Goal: Information Seeking & Learning: Learn about a topic

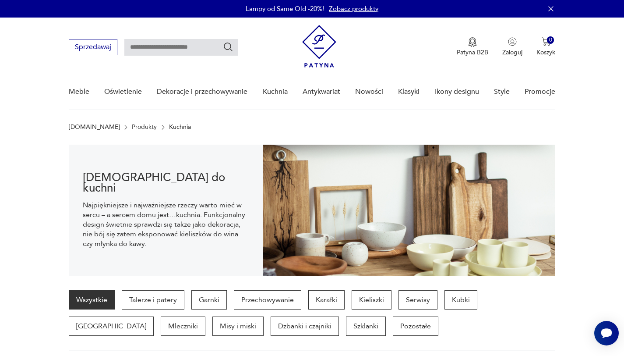
click at [331, 52] on img at bounding box center [319, 46] width 34 height 42
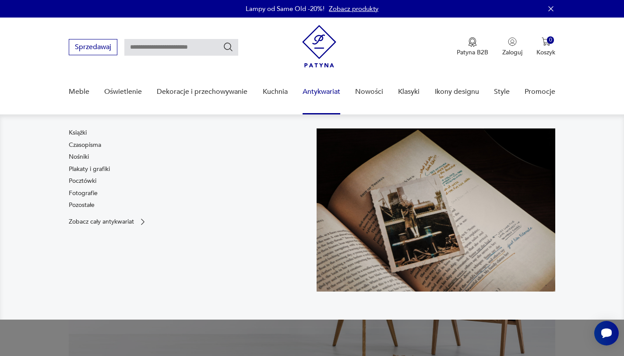
click at [305, 92] on link "Antykwariat" at bounding box center [322, 92] width 38 height 34
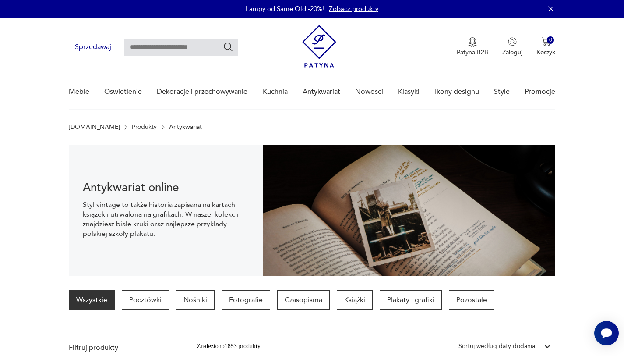
click at [183, 55] on div "Sprzedawaj Patyna B2B Zaloguj 0 Koszyk Twój koszyk ( 0 ) Brak produktów w koszy…" at bounding box center [312, 43] width 487 height 50
click at [199, 49] on input "text" at bounding box center [181, 47] width 114 height 17
type input "******"
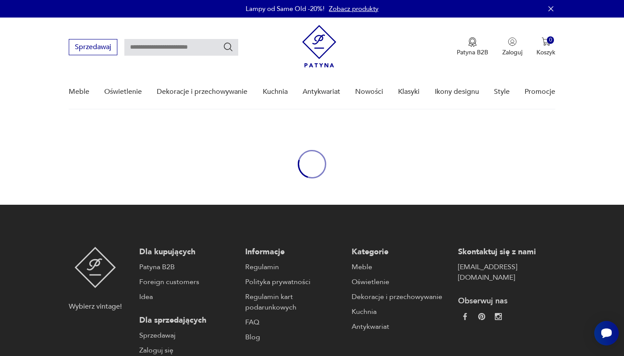
type input "******"
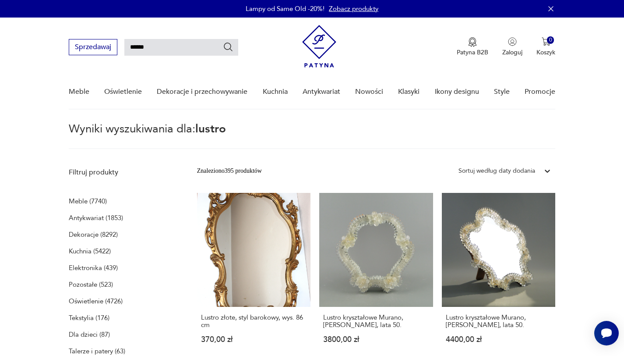
click at [170, 39] on input "******" at bounding box center [181, 47] width 114 height 17
click at [193, 39] on input "******" at bounding box center [181, 47] width 114 height 17
click at [193, 49] on input "******" at bounding box center [181, 47] width 114 height 17
type input "*"
type input "******"
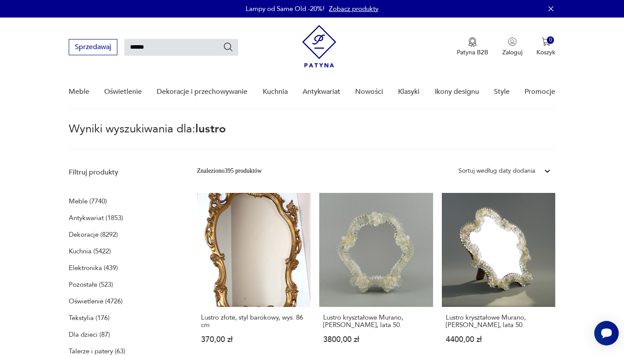
type input "******"
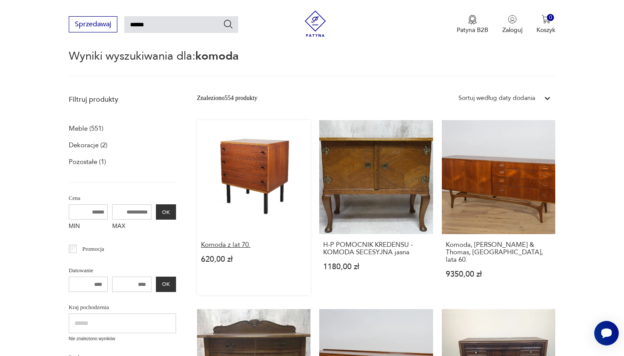
scroll to position [131, 0]
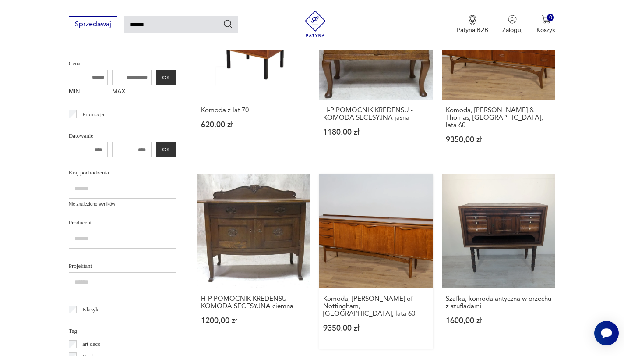
click at [374, 234] on link "Komoda, [PERSON_NAME] of Nottingham, [GEOGRAPHIC_DATA], lata 60. 9350,00 zł" at bounding box center [376, 261] width 114 height 175
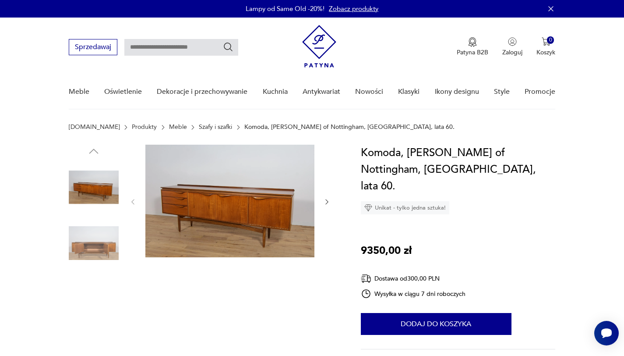
click at [233, 198] on img at bounding box center [229, 201] width 169 height 113
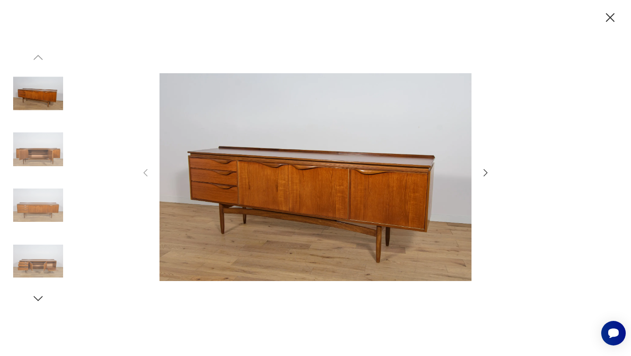
click at [483, 169] on icon "button" at bounding box center [485, 172] width 11 height 11
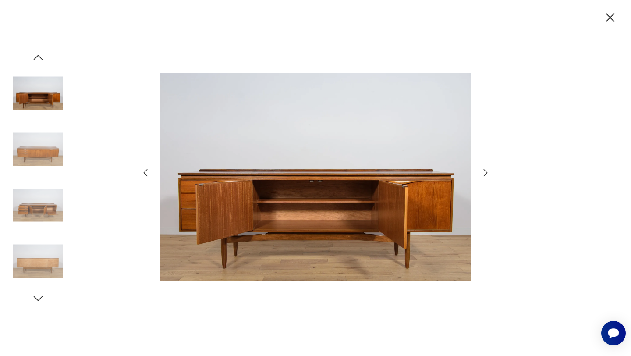
click at [483, 169] on icon "button" at bounding box center [485, 172] width 11 height 11
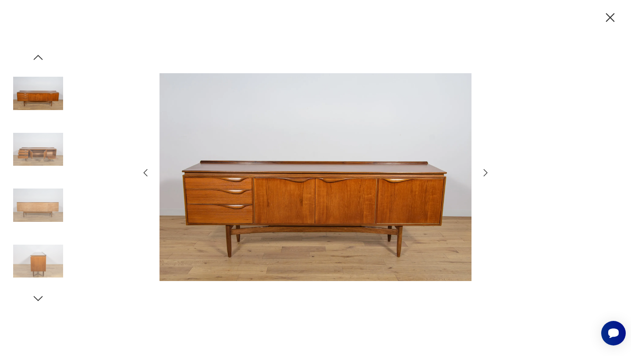
click at [483, 169] on icon "button" at bounding box center [485, 172] width 11 height 11
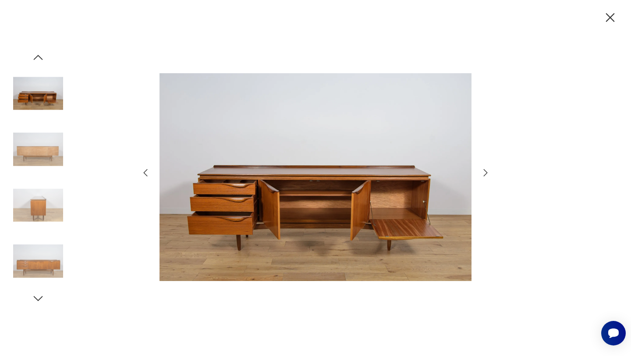
click at [483, 169] on icon "button" at bounding box center [485, 172] width 11 height 11
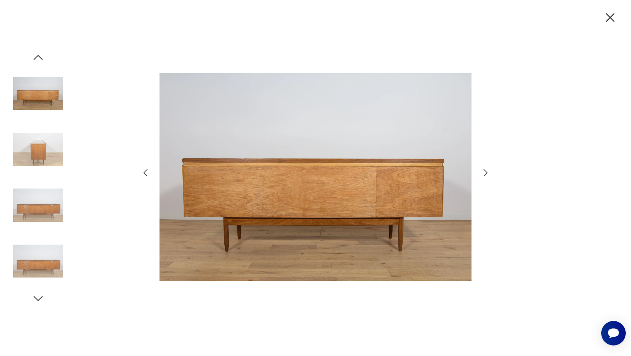
click at [483, 169] on icon "button" at bounding box center [485, 172] width 11 height 11
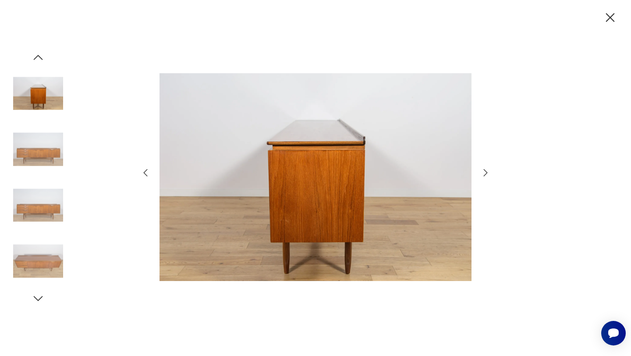
click at [483, 169] on icon "button" at bounding box center [485, 172] width 11 height 11
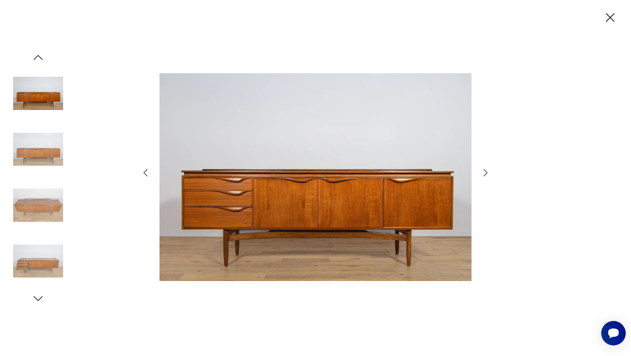
click at [623, 5] on div at bounding box center [315, 178] width 631 height 356
click at [611, 13] on icon "button" at bounding box center [609, 17] width 15 height 15
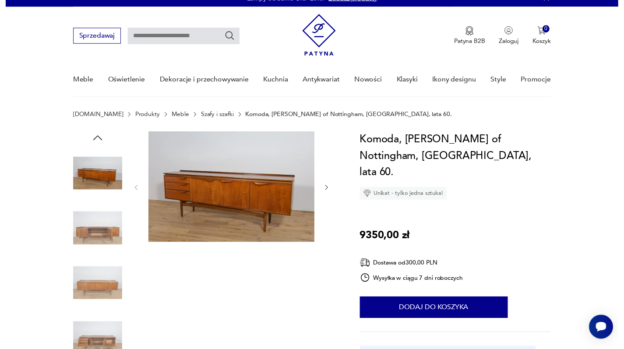
scroll to position [11, 0]
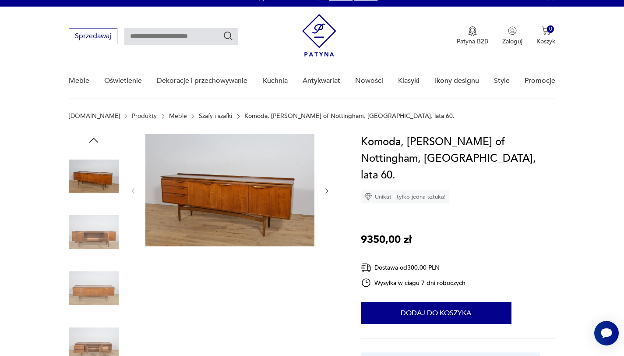
click at [250, 196] on img at bounding box center [229, 190] width 169 height 113
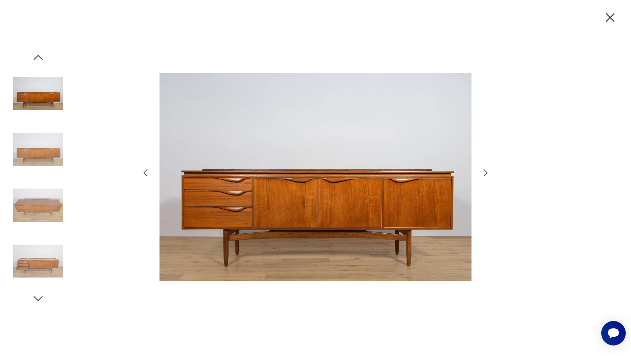
click at [487, 173] on icon "button" at bounding box center [486, 172] width 4 height 7
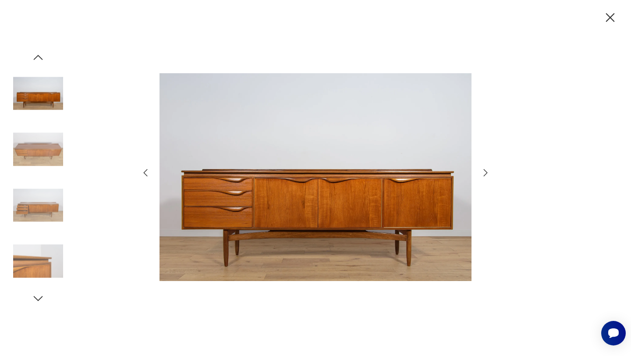
click at [487, 173] on icon "button" at bounding box center [486, 172] width 4 height 7
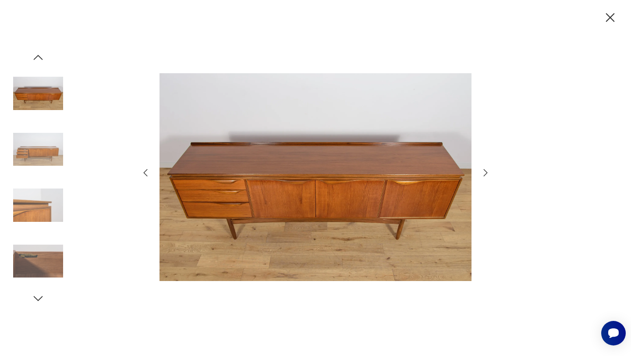
click at [487, 173] on icon "button" at bounding box center [486, 172] width 4 height 7
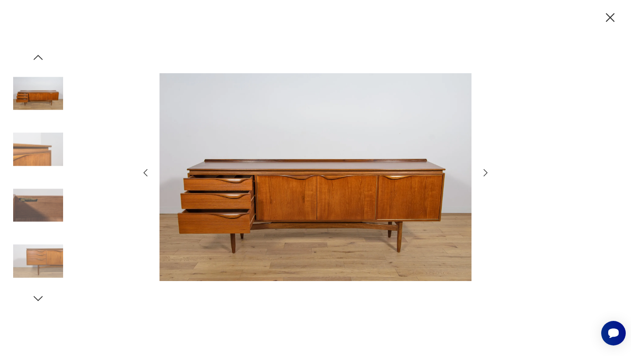
click at [487, 169] on icon "button" at bounding box center [485, 172] width 11 height 11
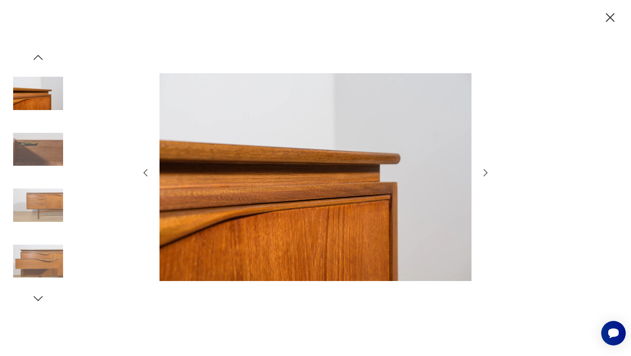
click at [486, 168] on icon "button" at bounding box center [485, 172] width 11 height 11
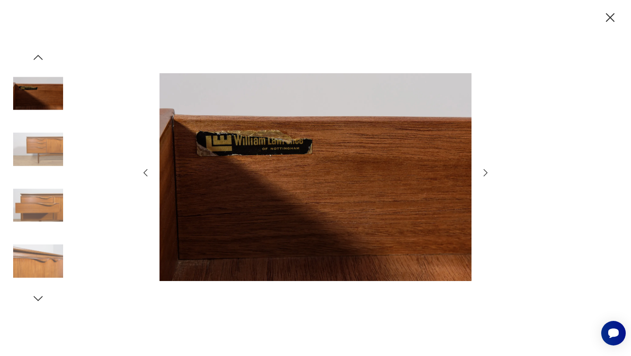
click at [485, 168] on icon "button" at bounding box center [485, 172] width 11 height 11
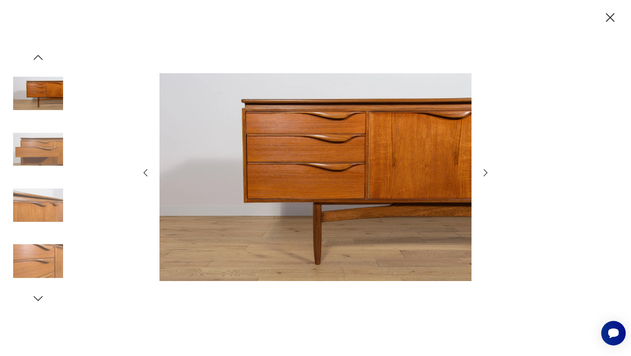
click at [495, 187] on div at bounding box center [315, 178] width 631 height 356
click at [605, 29] on div at bounding box center [315, 178] width 631 height 356
click at [600, 28] on div at bounding box center [315, 178] width 631 height 356
click at [598, 28] on div at bounding box center [315, 178] width 631 height 356
click at [602, 24] on div at bounding box center [315, 178] width 631 height 356
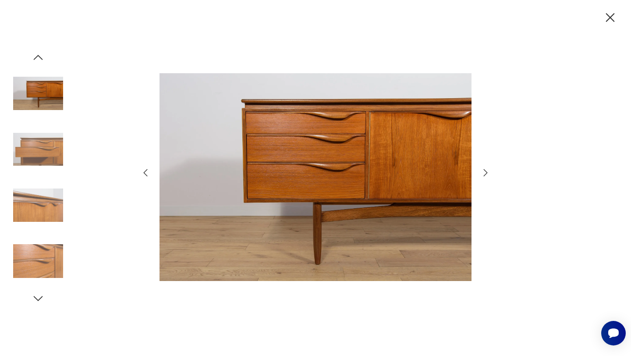
click at [613, 13] on icon "button" at bounding box center [610, 17] width 9 height 9
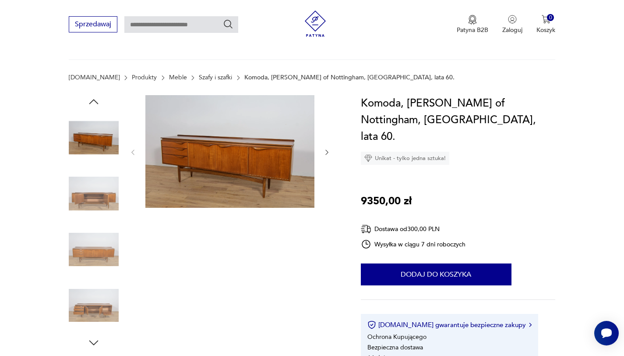
scroll to position [0, 0]
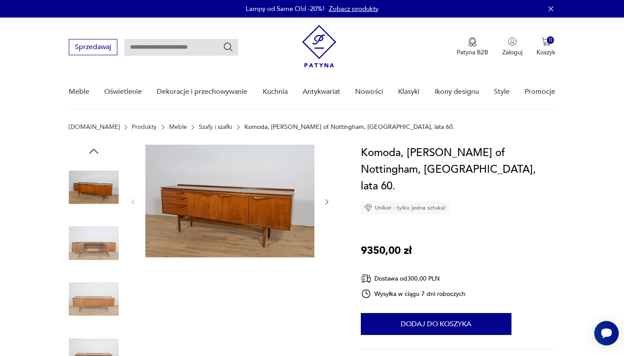
type input "******"
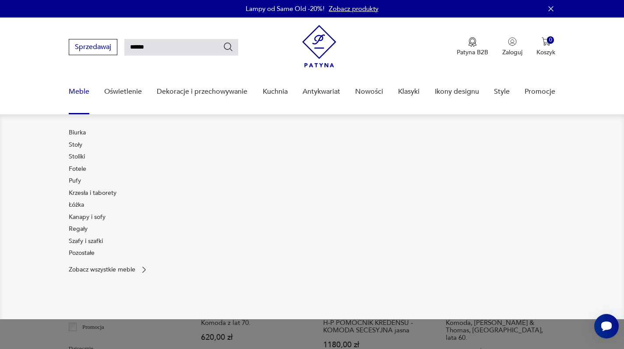
click at [89, 94] on div "Meble Biurka Stoły Stoliki Fotele Pufy Krzesła i taborety Łóżka Kanapy i sofy R…" at bounding box center [312, 94] width 487 height 39
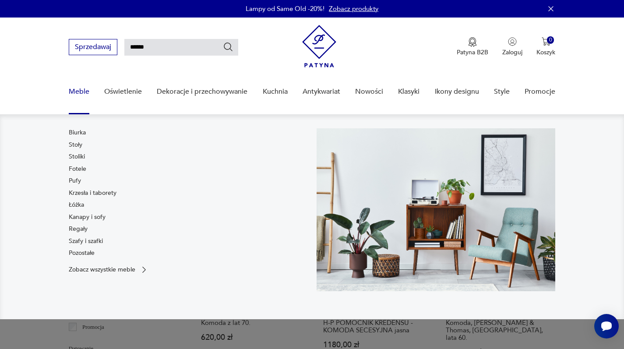
click at [85, 92] on link "Meble" at bounding box center [79, 92] width 21 height 34
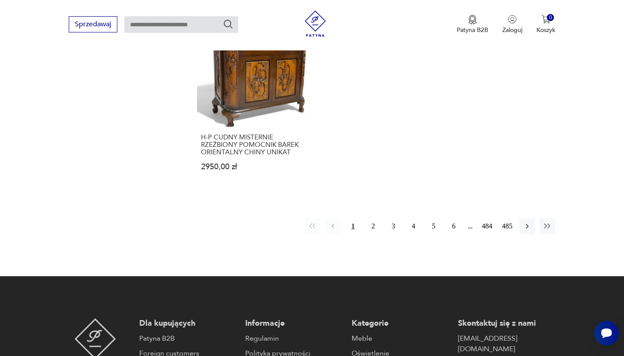
scroll to position [1385, 0]
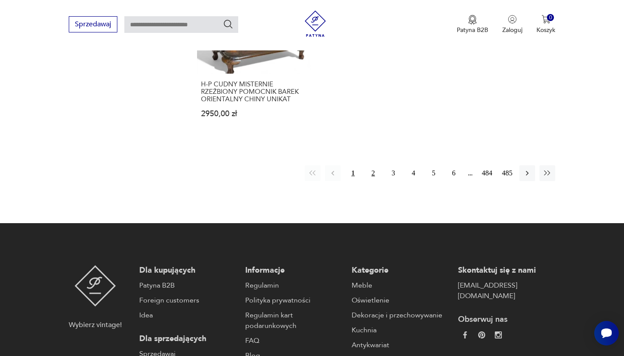
click at [368, 169] on button "2" at bounding box center [373, 173] width 16 height 16
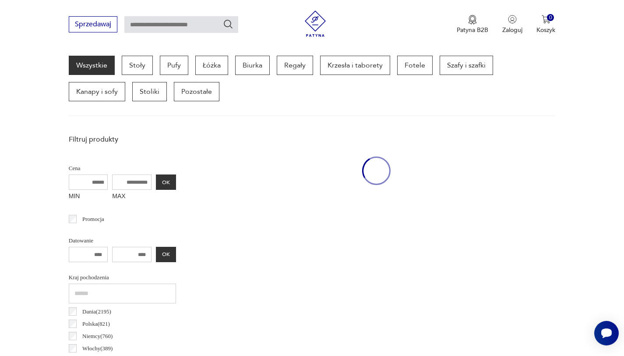
scroll to position [233, 0]
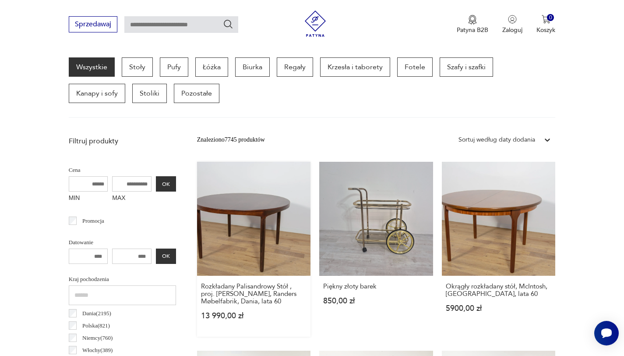
click at [278, 240] on link "Rozkładany Palisandrowy Stół , proj. [PERSON_NAME], Randers Møbelfabrik, Dania,…" at bounding box center [254, 249] width 114 height 175
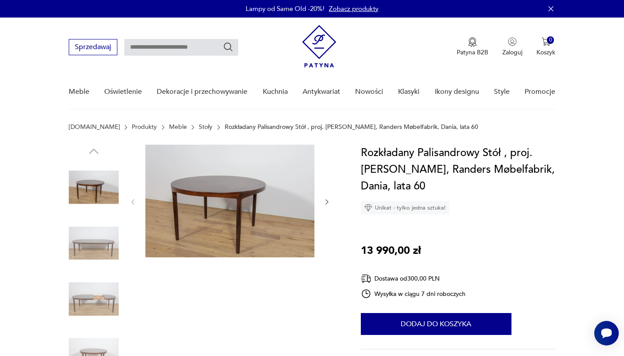
click at [331, 203] on div at bounding box center [204, 272] width 271 height 254
click at [329, 201] on icon "button" at bounding box center [326, 201] width 7 height 7
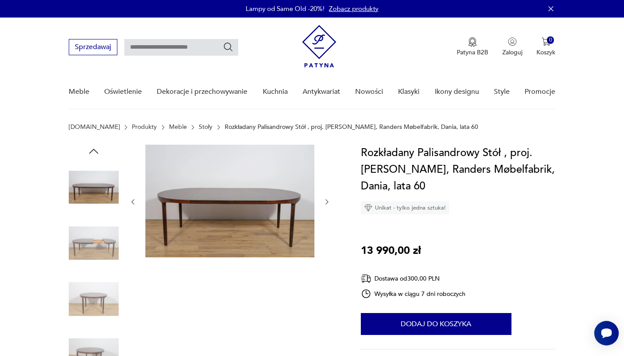
click at [329, 201] on icon "button" at bounding box center [326, 201] width 7 height 7
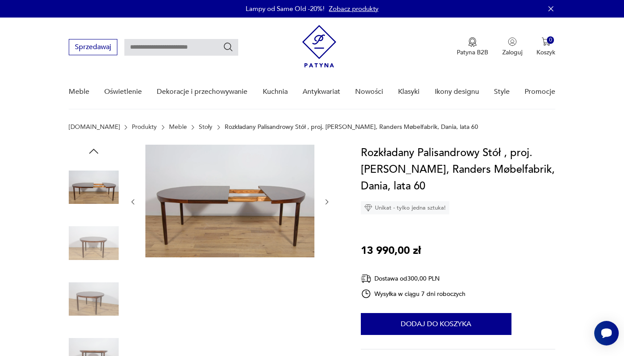
click at [329, 201] on icon "button" at bounding box center [326, 201] width 7 height 7
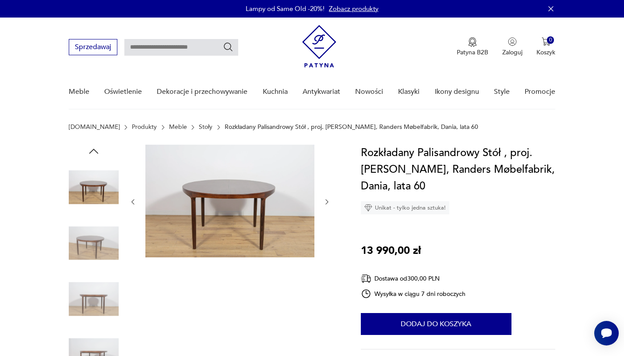
click at [329, 201] on icon "button" at bounding box center [326, 201] width 7 height 7
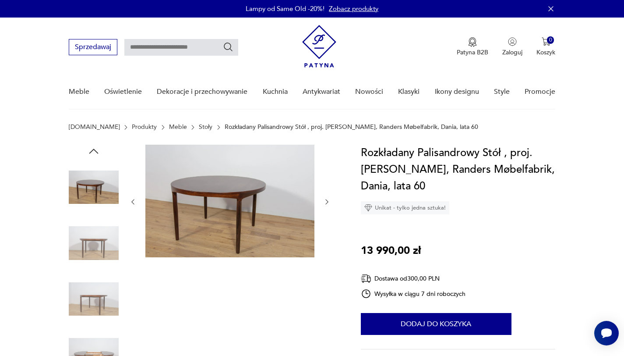
click at [329, 201] on icon "button" at bounding box center [326, 201] width 7 height 7
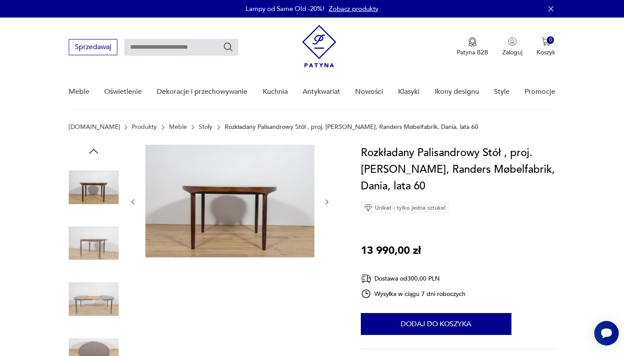
click at [329, 201] on icon "button" at bounding box center [326, 201] width 7 height 7
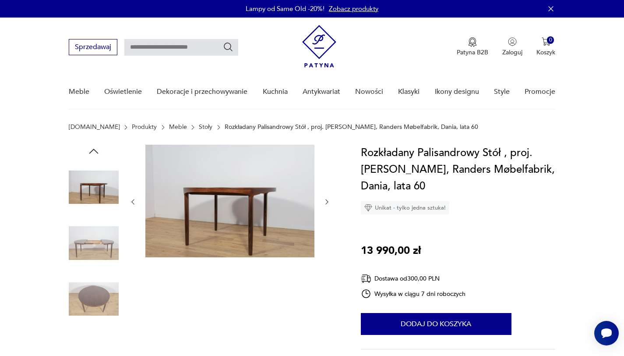
click at [329, 201] on icon "button" at bounding box center [326, 201] width 7 height 7
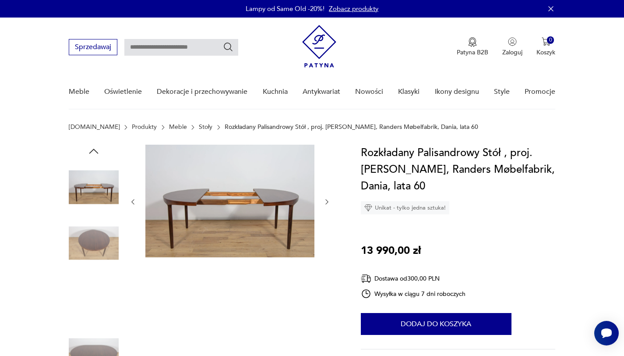
click at [329, 201] on icon "button" at bounding box center [326, 201] width 7 height 7
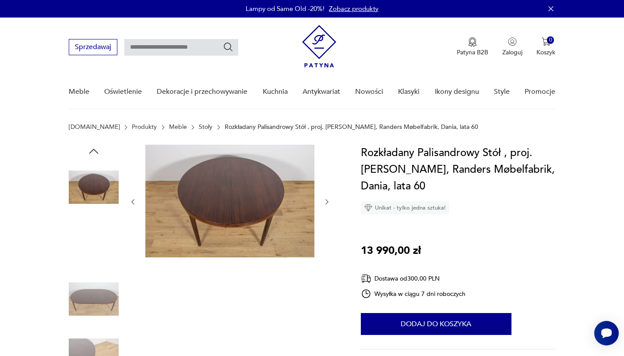
click at [329, 201] on icon "button" at bounding box center [326, 201] width 7 height 7
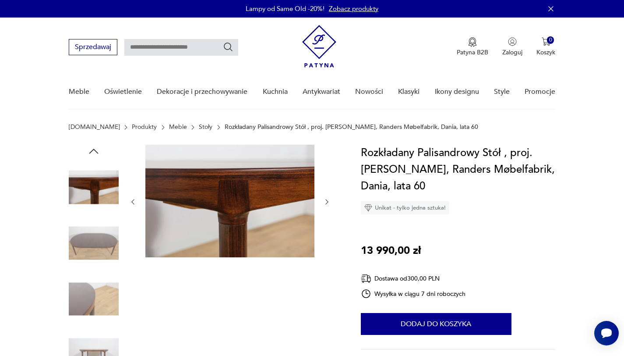
click at [329, 201] on icon "button" at bounding box center [326, 201] width 7 height 7
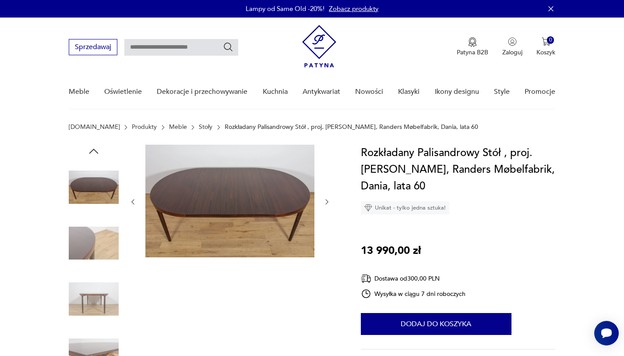
click at [329, 201] on icon "button" at bounding box center [326, 201] width 7 height 7
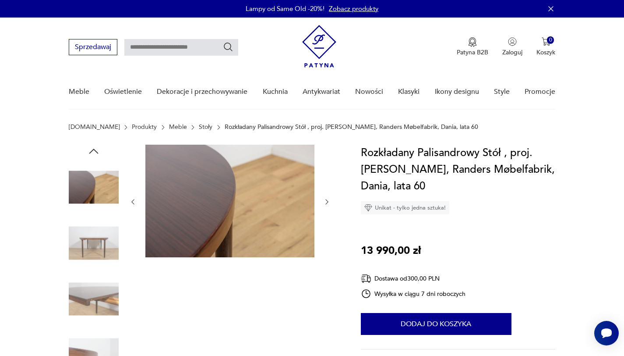
click at [329, 201] on icon "button" at bounding box center [326, 201] width 7 height 7
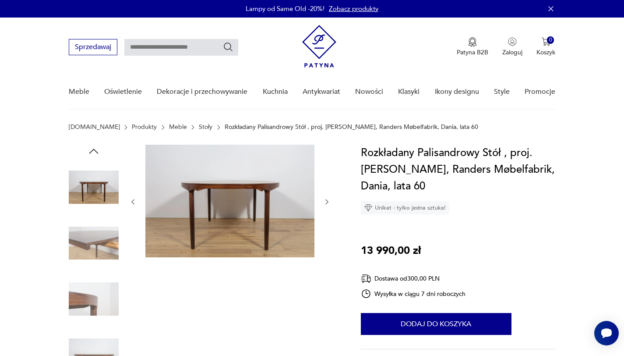
click at [329, 201] on icon "button" at bounding box center [326, 201] width 7 height 7
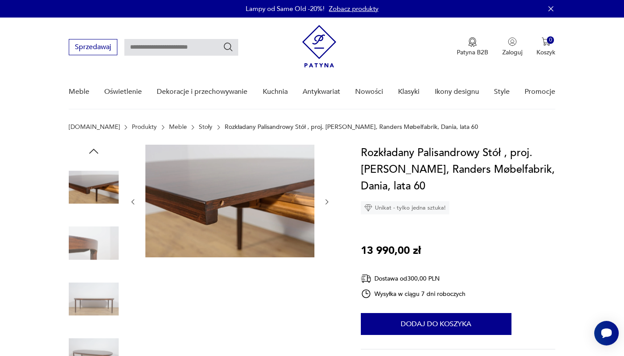
click at [329, 201] on icon "button" at bounding box center [326, 201] width 7 height 7
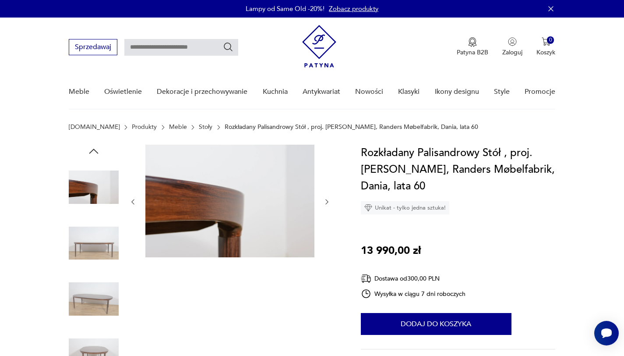
click at [329, 201] on icon "button" at bounding box center [326, 201] width 7 height 7
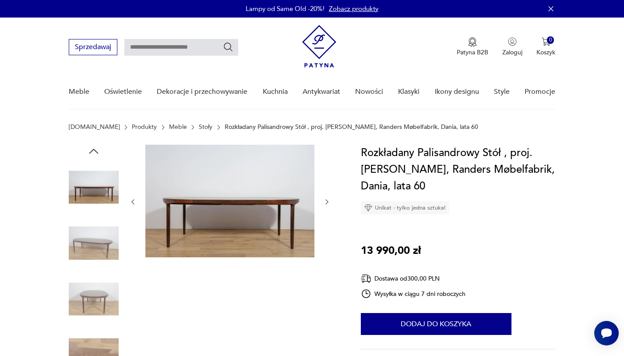
click at [329, 201] on icon "button" at bounding box center [326, 201] width 7 height 7
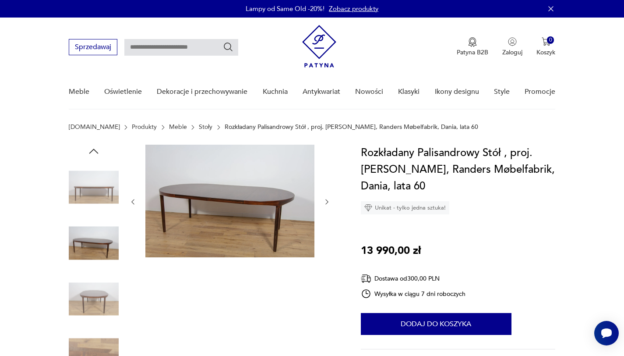
click at [329, 201] on icon "button" at bounding box center [326, 201] width 7 height 7
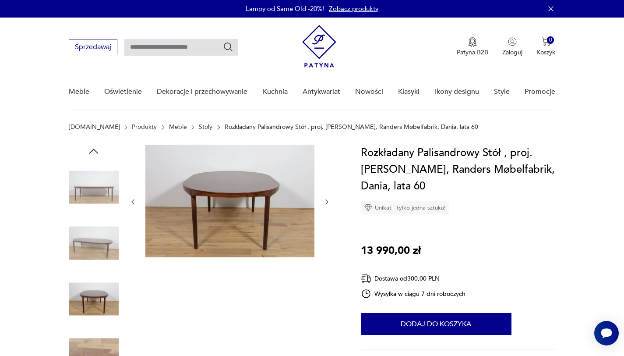
click at [329, 201] on icon "button" at bounding box center [326, 201] width 7 height 7
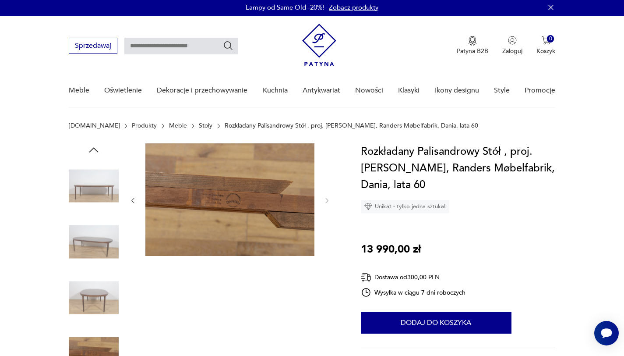
scroll to position [2, 0]
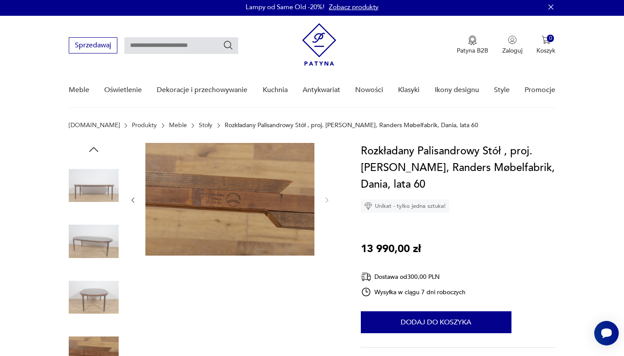
click at [128, 193] on div at bounding box center [204, 270] width 271 height 254
click at [128, 192] on div at bounding box center [204, 270] width 271 height 254
click at [129, 194] on div at bounding box center [229, 200] width 201 height 114
click at [132, 197] on div at bounding box center [229, 200] width 201 height 114
click at [132, 197] on icon "button" at bounding box center [132, 199] width 7 height 7
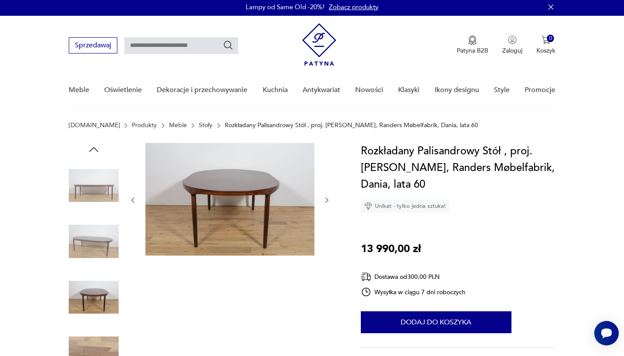
click at [131, 197] on icon "button" at bounding box center [132, 199] width 7 height 7
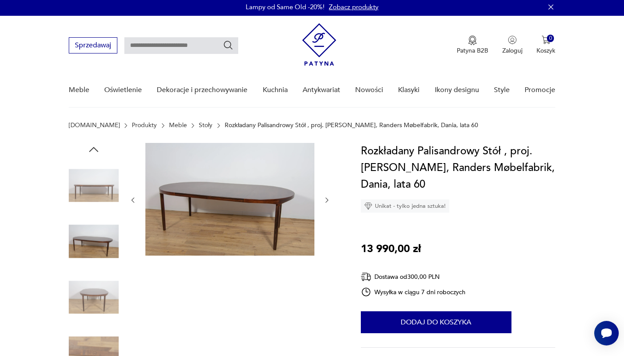
click at [131, 197] on icon "button" at bounding box center [132, 199] width 7 height 7
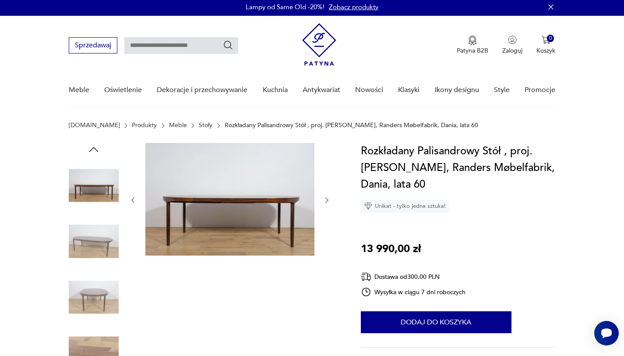
click at [131, 197] on icon "button" at bounding box center [132, 199] width 7 height 7
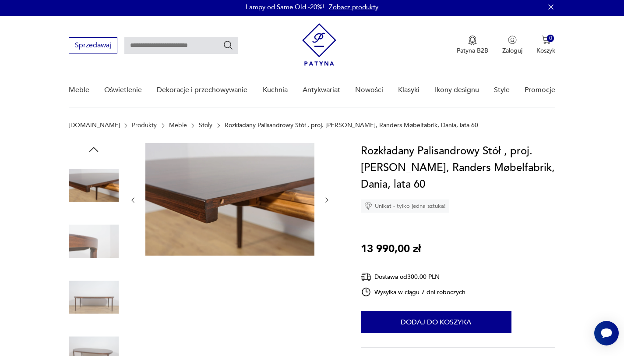
click at [131, 197] on icon "button" at bounding box center [132, 199] width 7 height 7
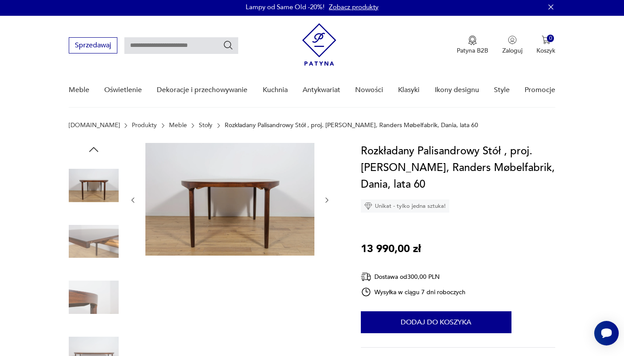
click at [131, 197] on icon "button" at bounding box center [132, 199] width 7 height 7
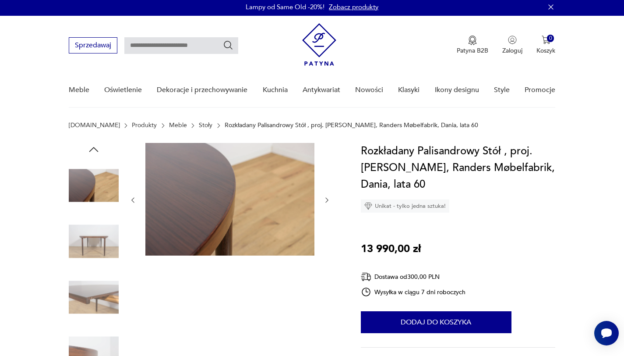
click at [131, 197] on icon "button" at bounding box center [132, 199] width 7 height 7
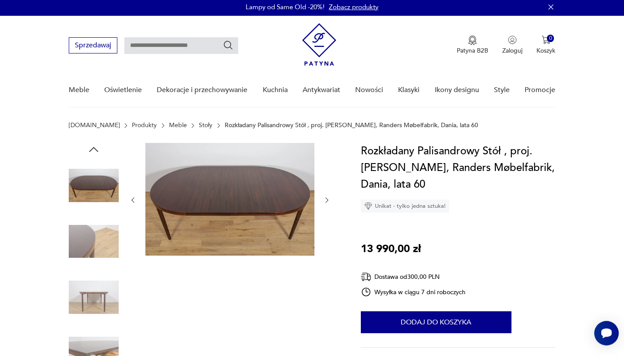
click at [131, 197] on icon "button" at bounding box center [132, 199] width 7 height 7
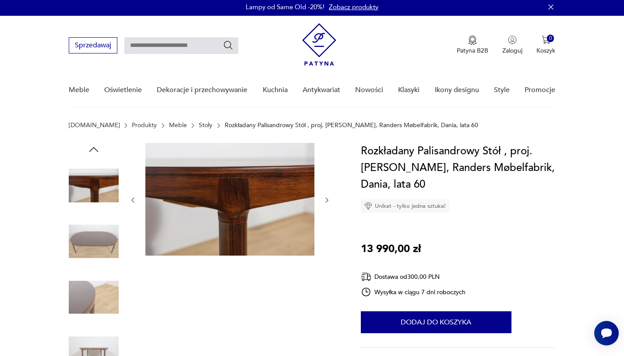
click at [131, 197] on icon "button" at bounding box center [132, 199] width 7 height 7
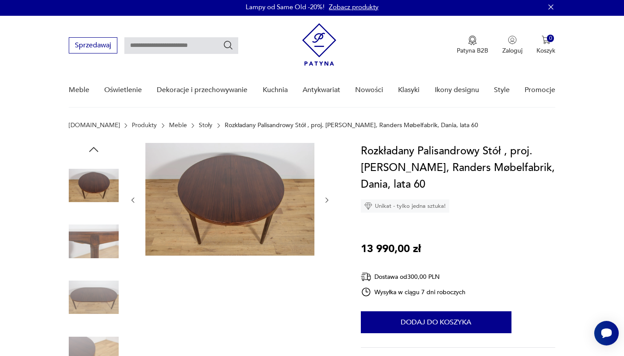
click at [131, 197] on icon "button" at bounding box center [132, 199] width 7 height 7
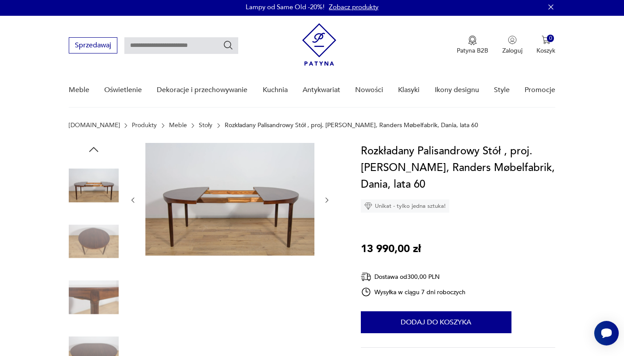
click at [131, 197] on icon "button" at bounding box center [132, 199] width 7 height 7
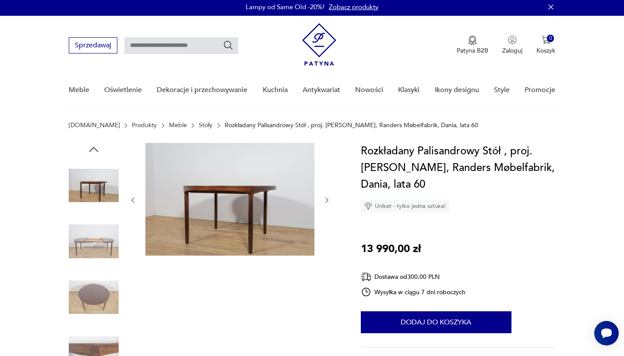
click at [131, 197] on icon "button" at bounding box center [132, 199] width 7 height 7
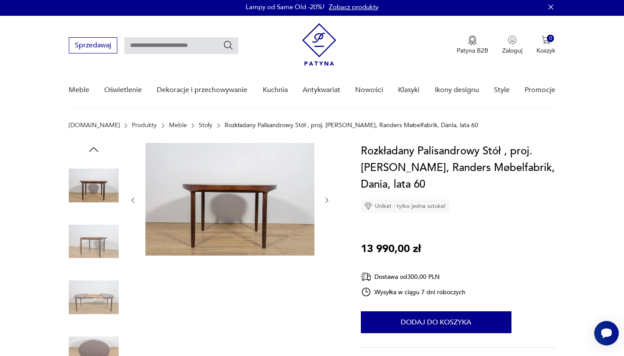
click at [131, 197] on icon "button" at bounding box center [132, 199] width 7 height 7
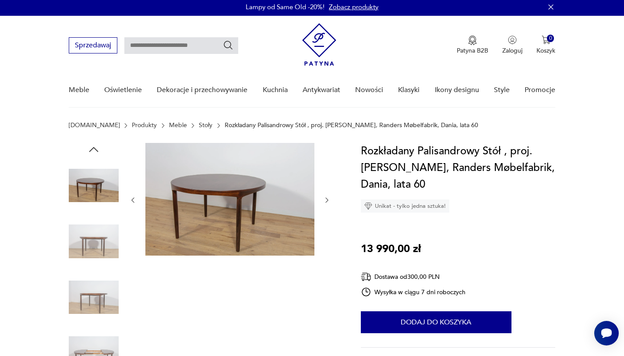
click at [131, 197] on icon "button" at bounding box center [132, 199] width 7 height 7
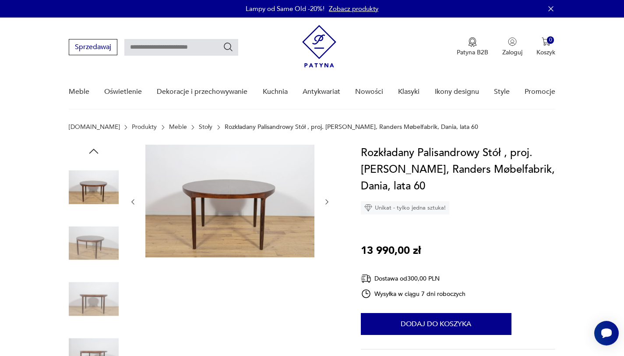
scroll to position [0, 0]
